Goal: Task Accomplishment & Management: Complete application form

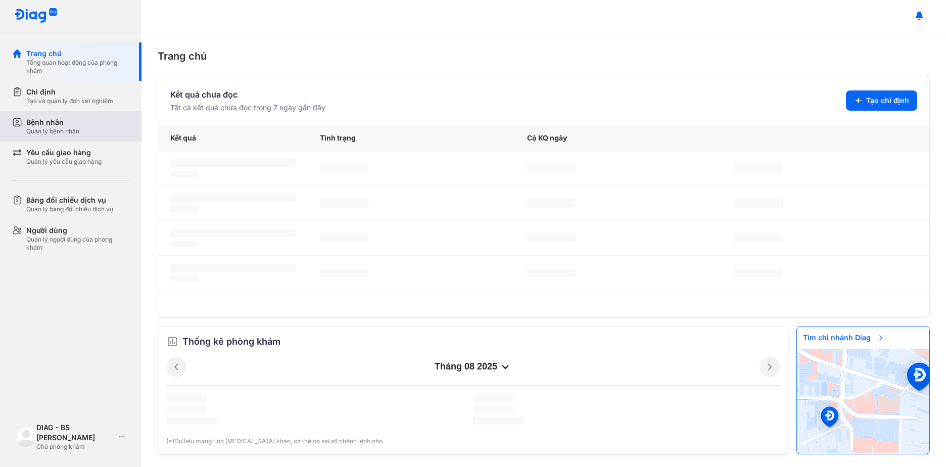
click at [85, 127] on div "Bệnh nhân Quản lý bệnh nhân" at bounding box center [77, 126] width 103 height 18
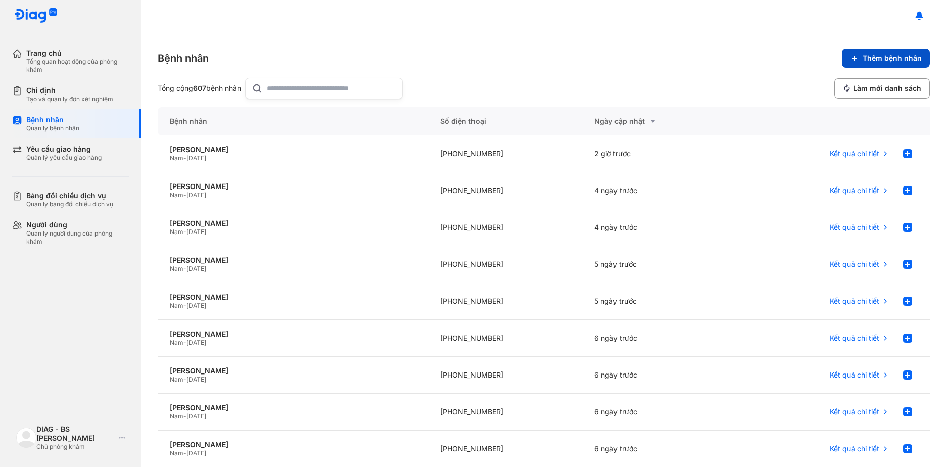
click at [853, 55] on button "Thêm bệnh nhân" at bounding box center [886, 58] width 88 height 19
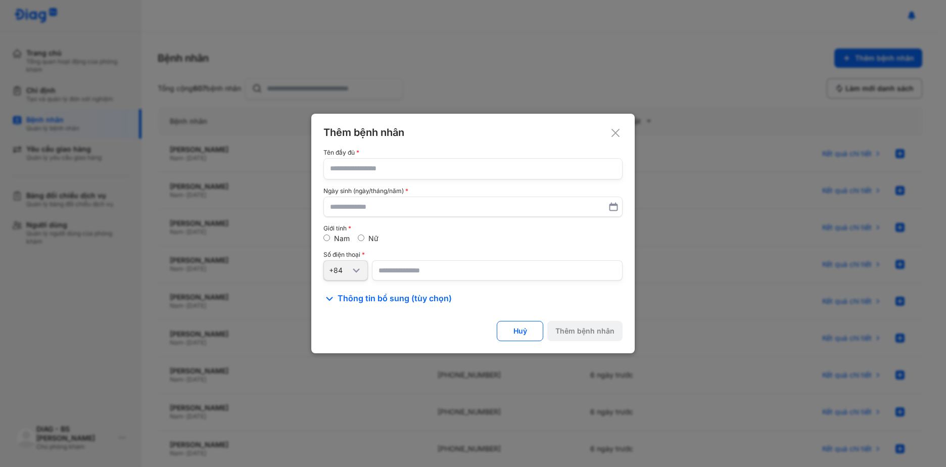
click at [375, 164] on input "text" at bounding box center [473, 169] width 286 height 20
type input "*"
type input "**********"
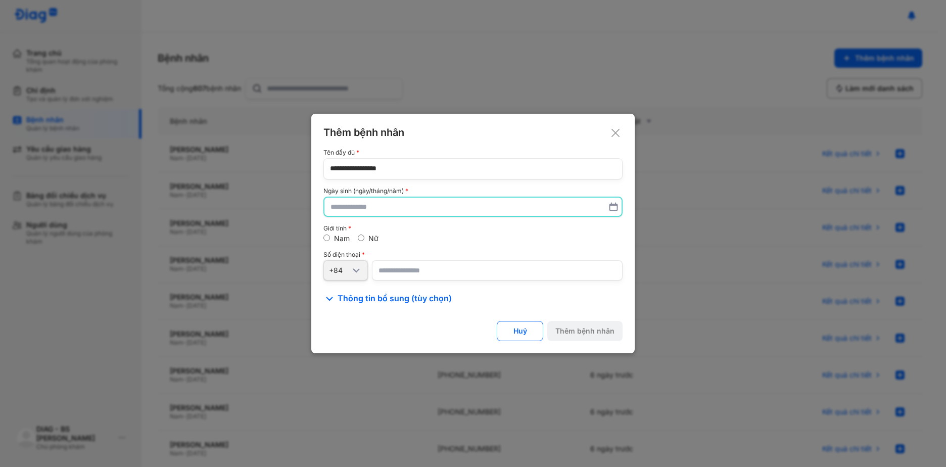
click at [364, 208] on input "text" at bounding box center [472, 207] width 285 height 18
type input "**********"
click at [391, 272] on input "number" at bounding box center [497, 270] width 251 height 20
click at [399, 277] on input "number" at bounding box center [497, 270] width 251 height 20
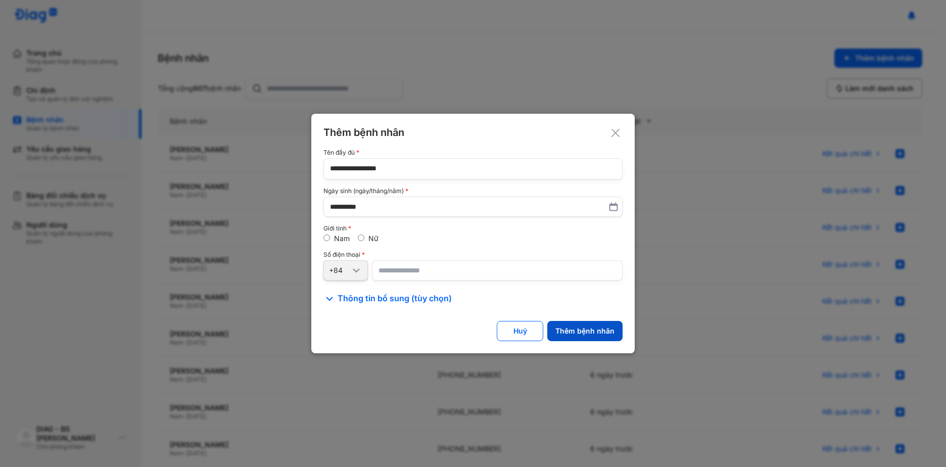
type input "**********"
click at [585, 330] on div "Thêm bệnh nhân" at bounding box center [584, 330] width 59 height 9
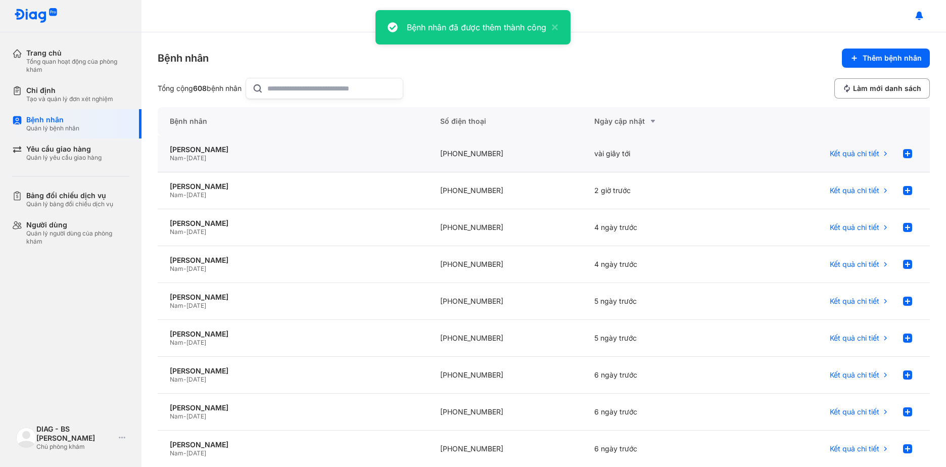
click at [390, 162] on div "[PERSON_NAME] TRƯỜNG Nam - [DATE]" at bounding box center [293, 153] width 270 height 37
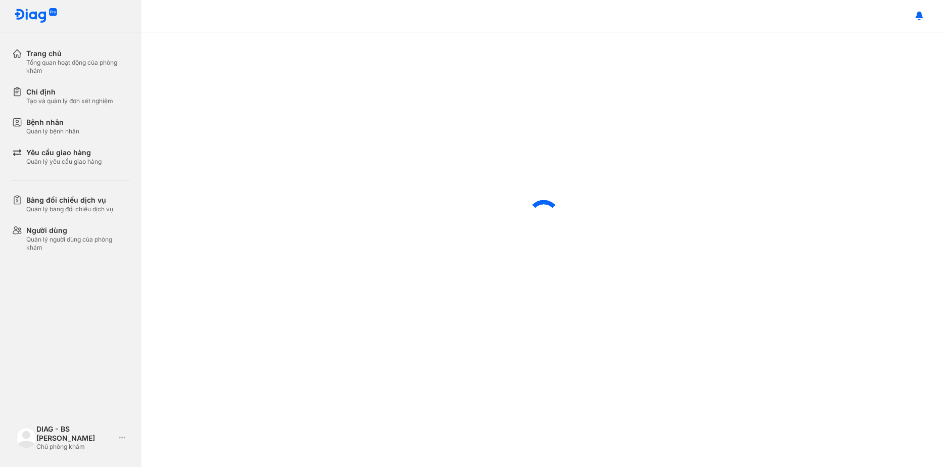
click at [900, 154] on div at bounding box center [543, 216] width 805 height 368
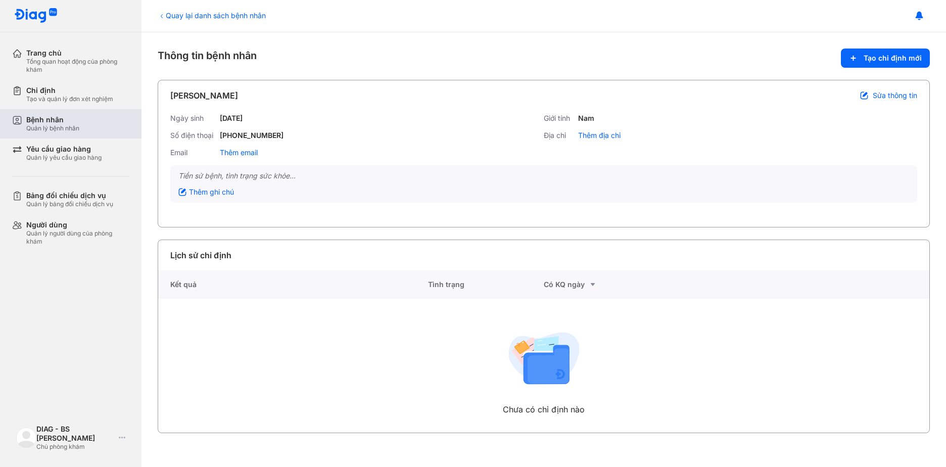
click at [80, 132] on div "Bệnh nhân Quản lý bệnh nhân" at bounding box center [76, 123] width 129 height 29
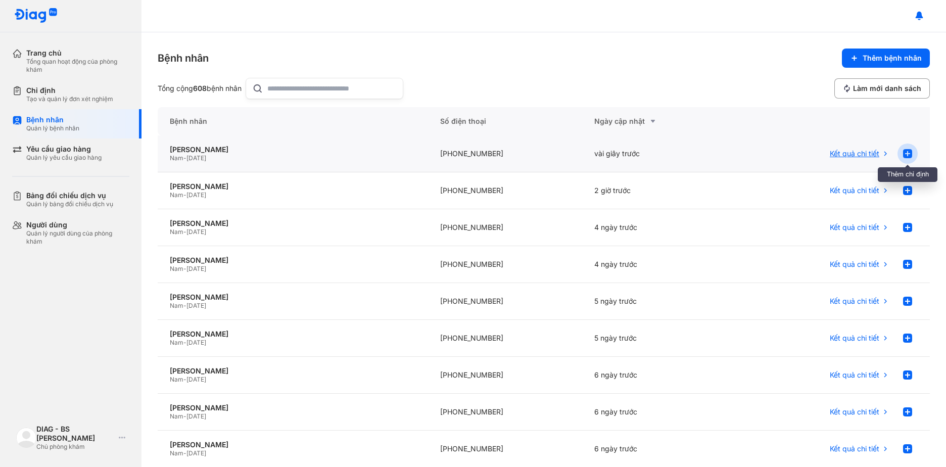
click at [904, 153] on use at bounding box center [907, 153] width 9 height 9
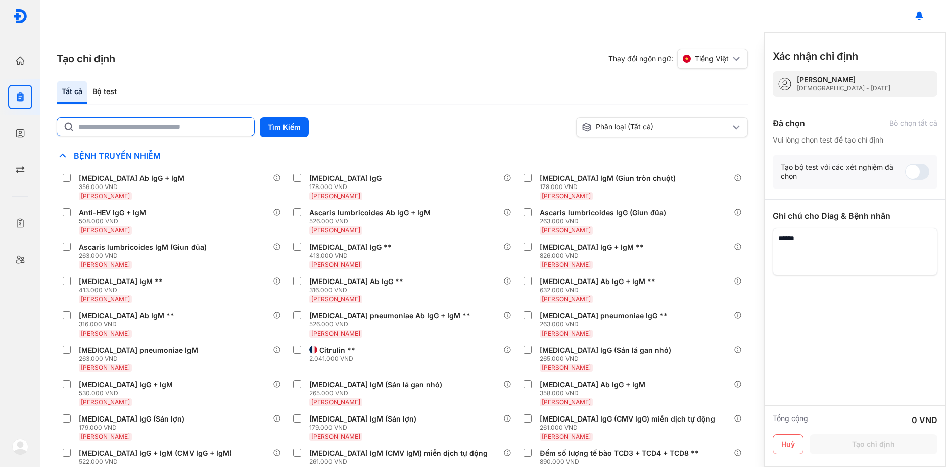
click at [204, 131] on input "text" at bounding box center [163, 127] width 170 height 18
type input "***"
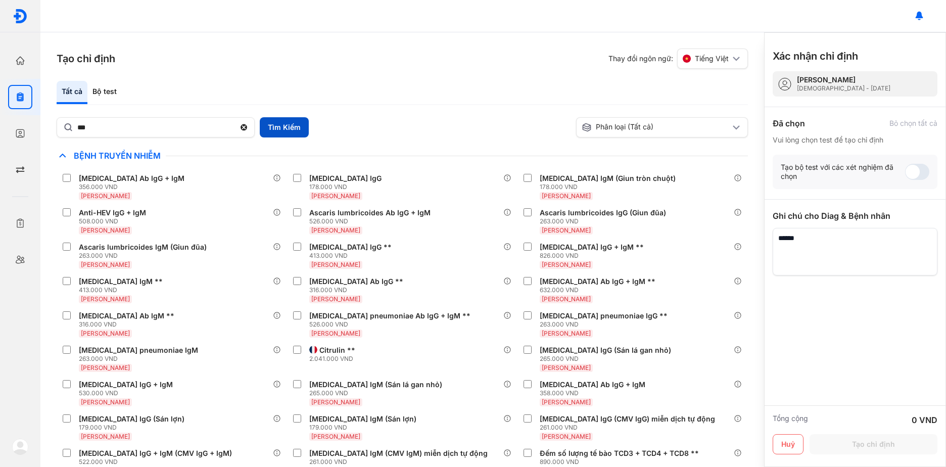
click at [285, 126] on button "Tìm Kiếm" at bounding box center [284, 127] width 49 height 20
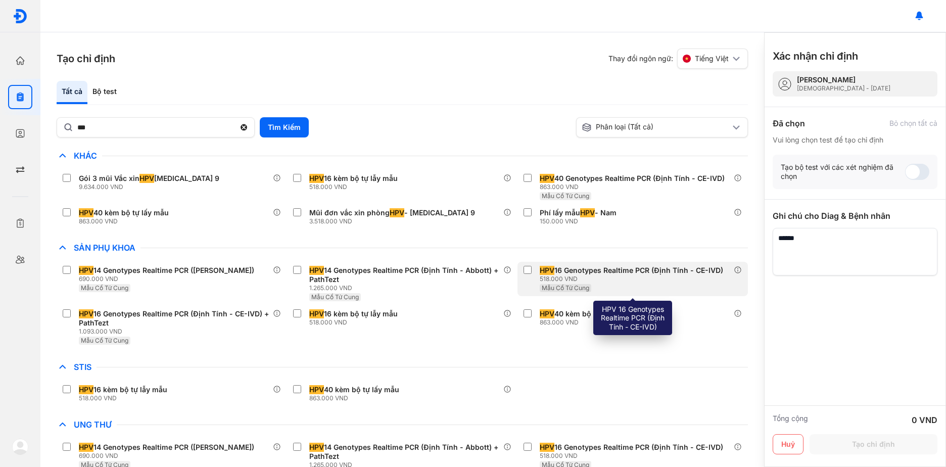
click at [584, 280] on div "518.000 VND" at bounding box center [633, 279] width 187 height 8
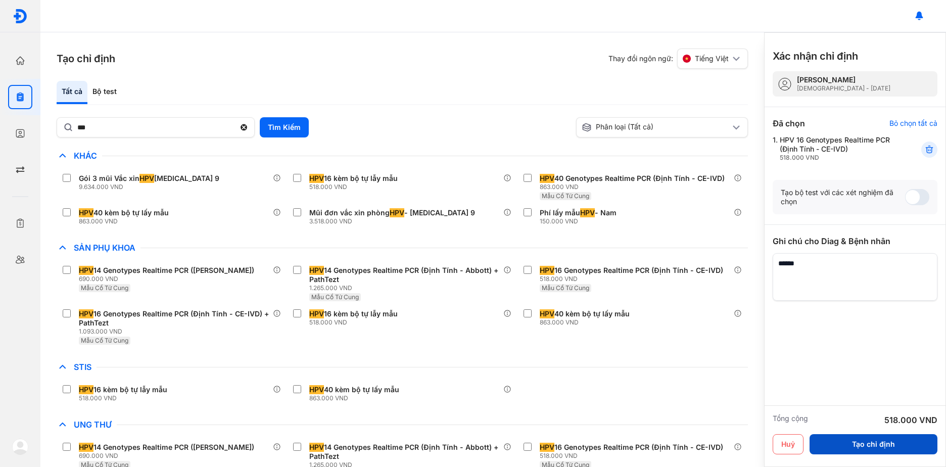
click at [860, 442] on button "Tạo chỉ định" at bounding box center [874, 444] width 128 height 20
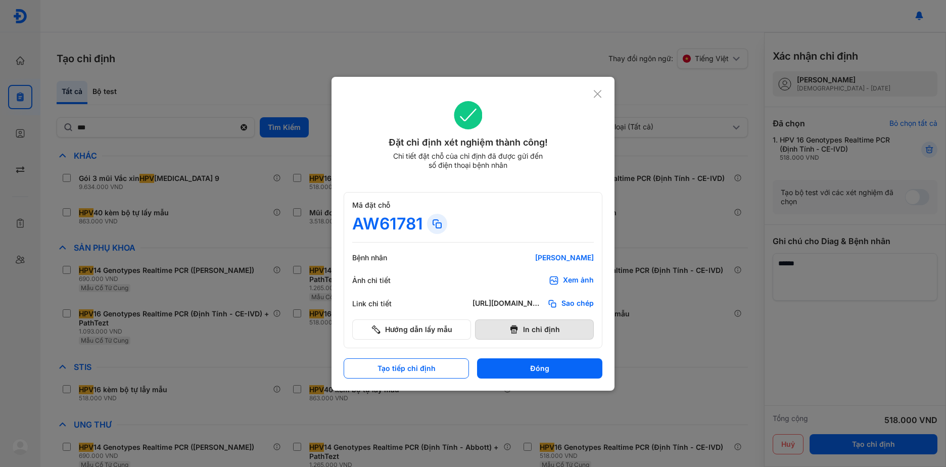
click at [544, 330] on button "In chỉ định" at bounding box center [534, 329] width 119 height 20
drag, startPoint x: 552, startPoint y: 363, endPoint x: 334, endPoint y: 438, distance: 230.6
click at [552, 363] on button "Đóng" at bounding box center [539, 368] width 125 height 20
